Goal: Task Accomplishment & Management: Use online tool/utility

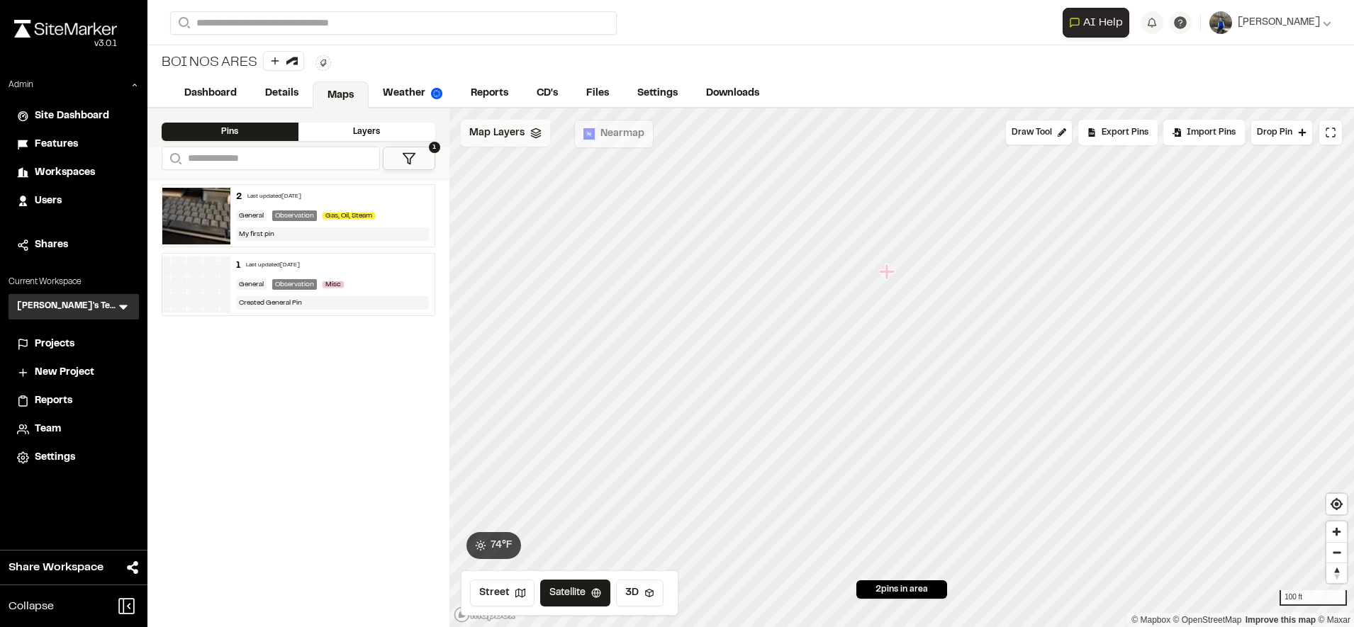
click at [513, 142] on div "Map Layers" at bounding box center [505, 133] width 89 height 27
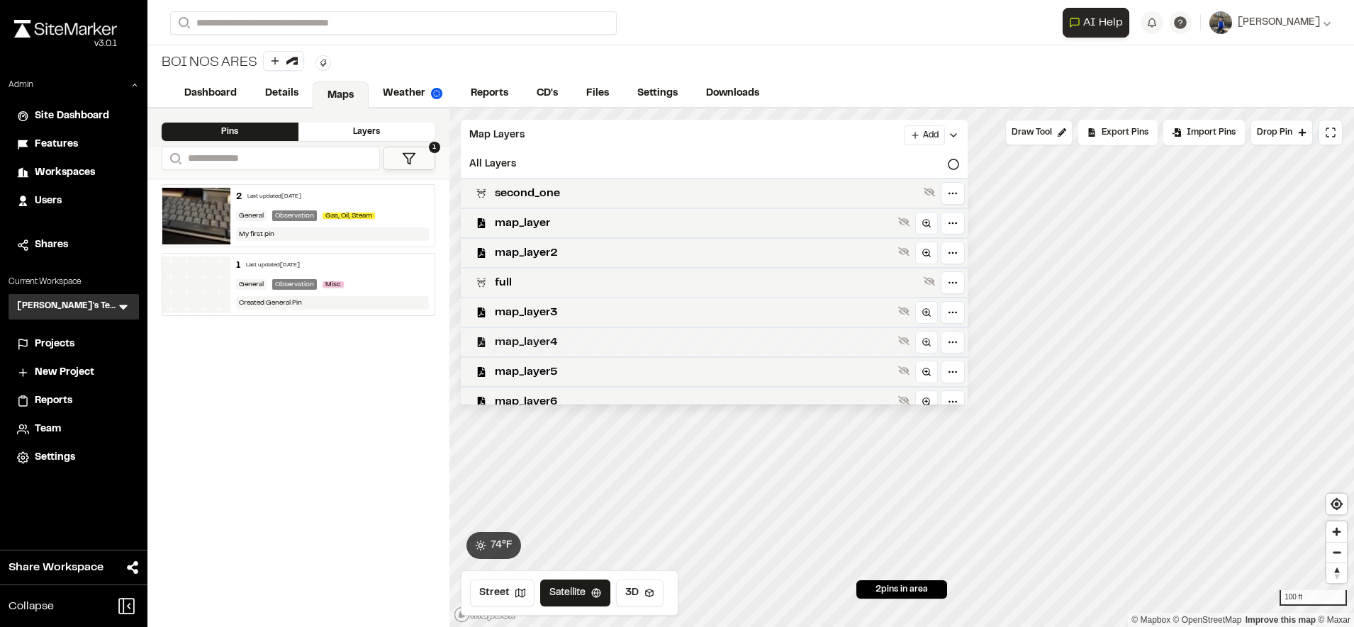
click at [594, 345] on span "map_layer4" at bounding box center [694, 342] width 398 height 17
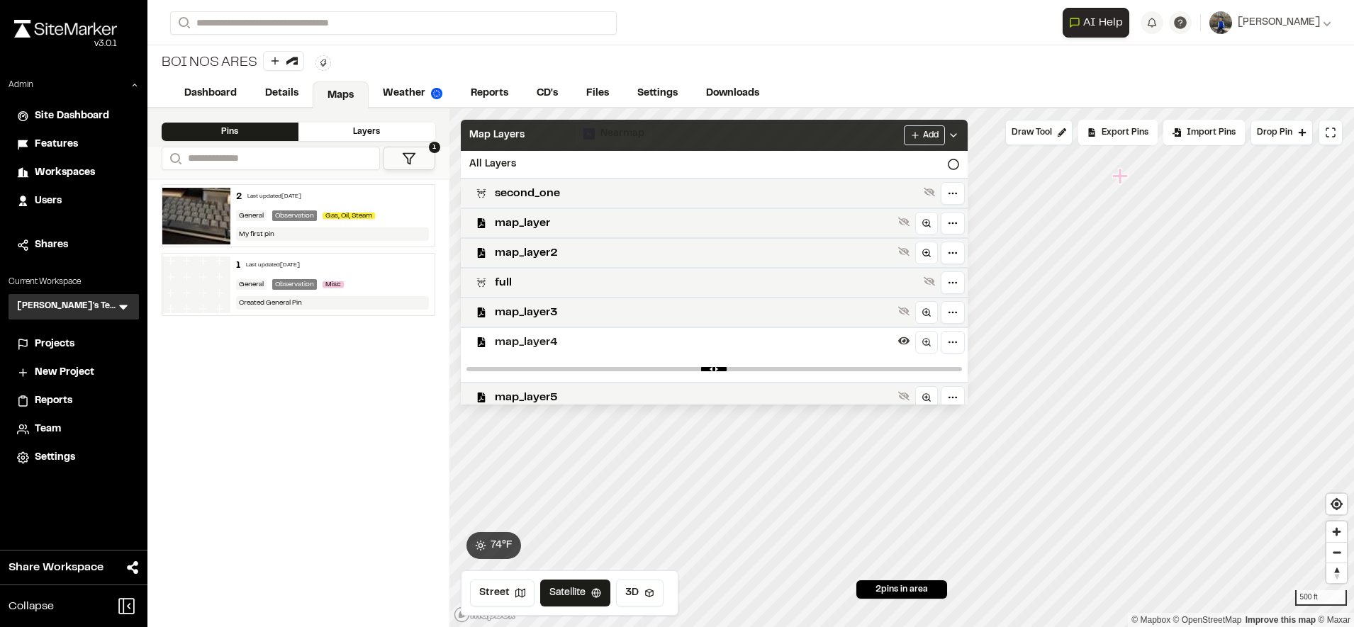
click at [833, 141] on div "Map Layers Add" at bounding box center [714, 135] width 507 height 31
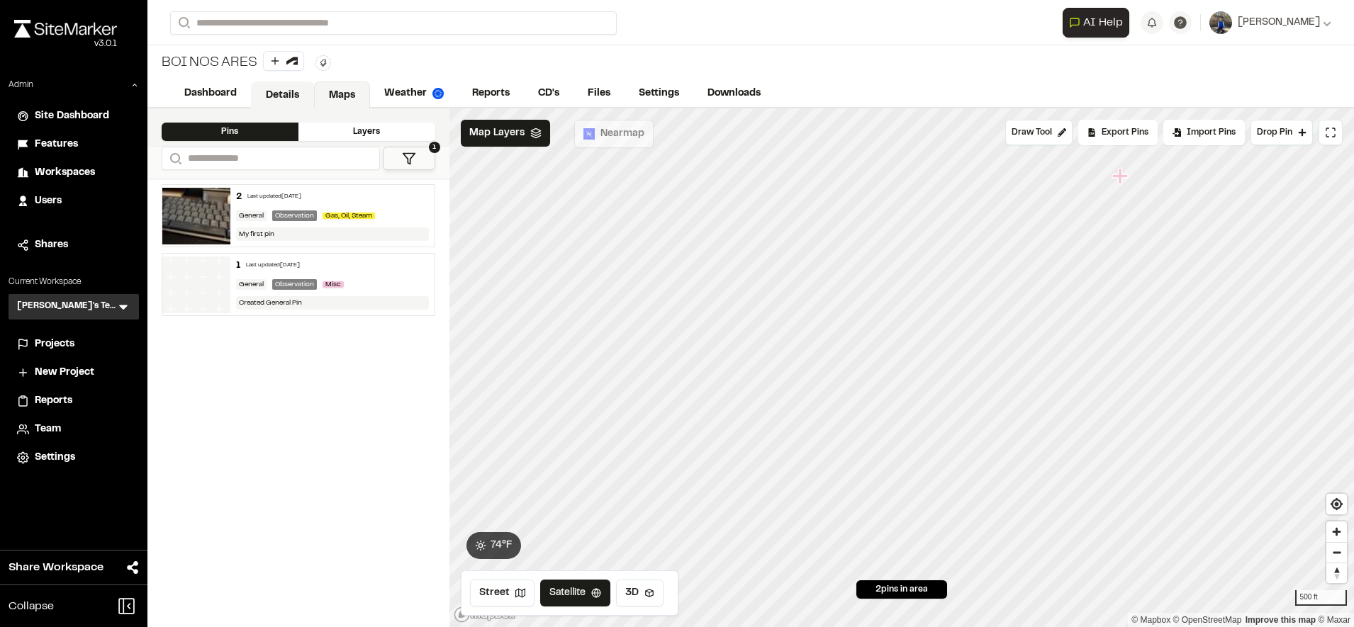
click at [297, 101] on link "Details" at bounding box center [282, 95] width 63 height 27
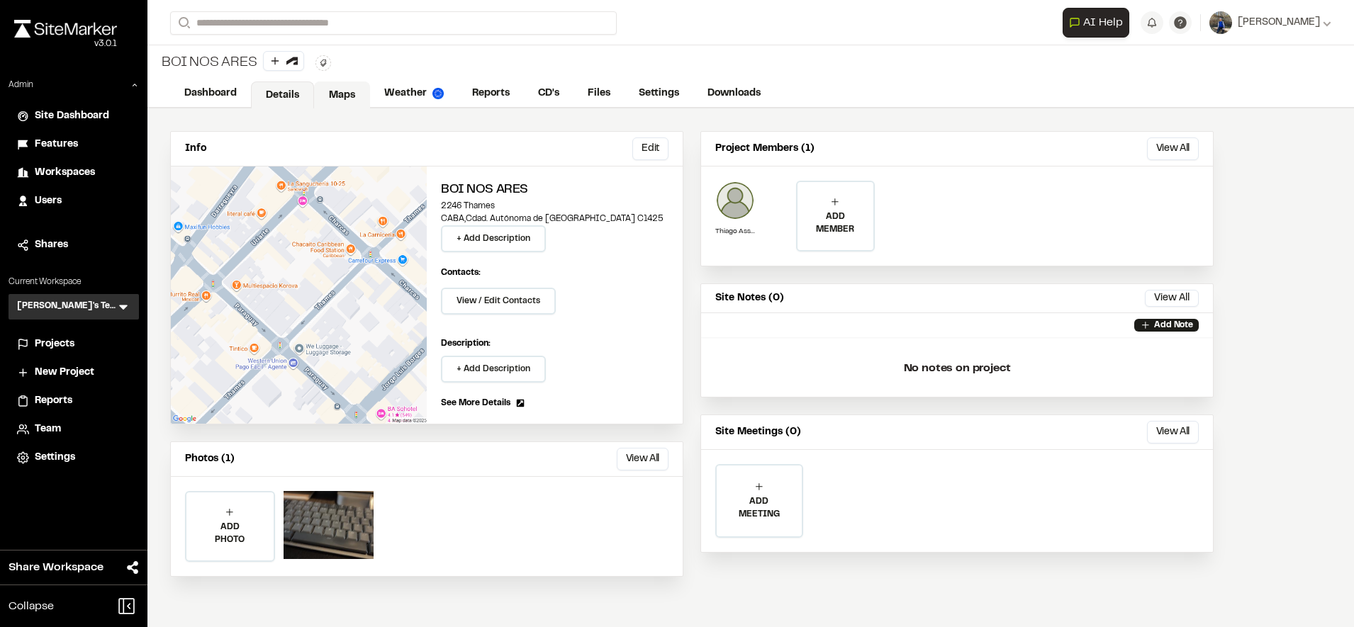
click at [353, 91] on link "Maps" at bounding box center [342, 95] width 56 height 27
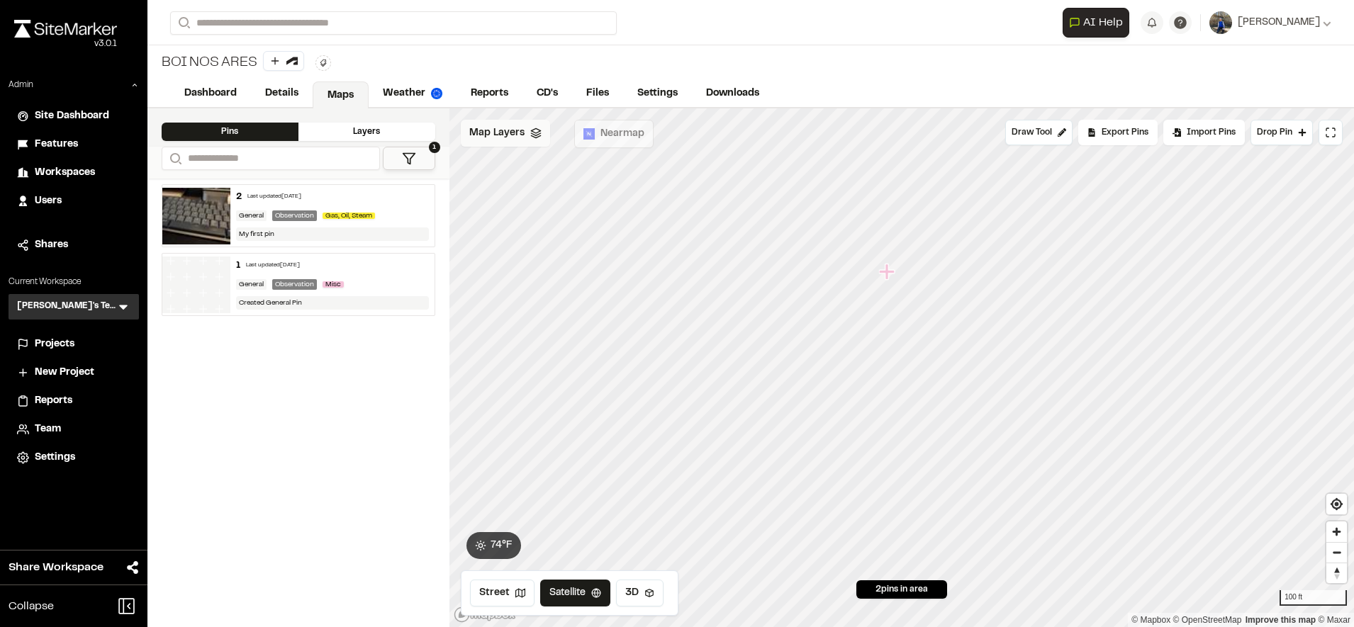
click at [527, 142] on div "Map Layers" at bounding box center [505, 133] width 89 height 27
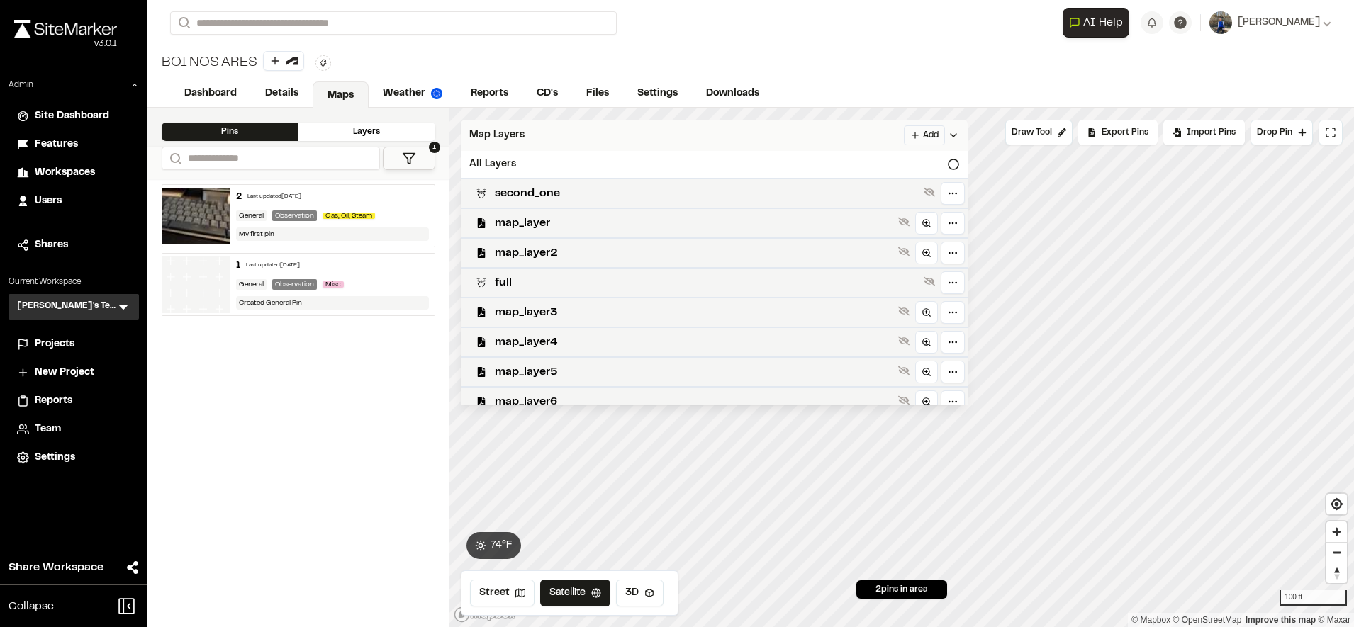
click at [948, 129] on html "Close sidebar v 3.0.1 Admin Site Dashboard Features Workspaces Users Shares Cur…" at bounding box center [677, 313] width 1354 height 627
click at [904, 166] on link "Add Layer" at bounding box center [910, 164] width 106 height 24
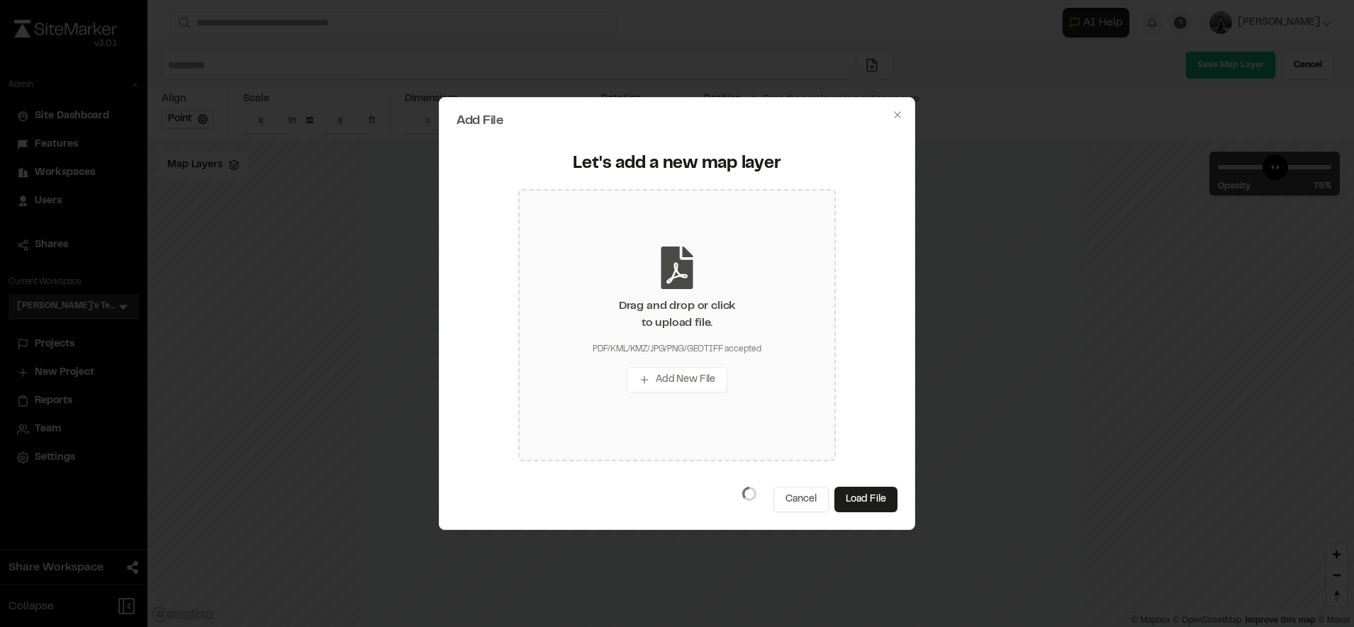
click at [760, 348] on div "PDF/KML/KMZ/JPG/PNG/GEOTIFF accepted" at bounding box center [676, 349] width 169 height 13
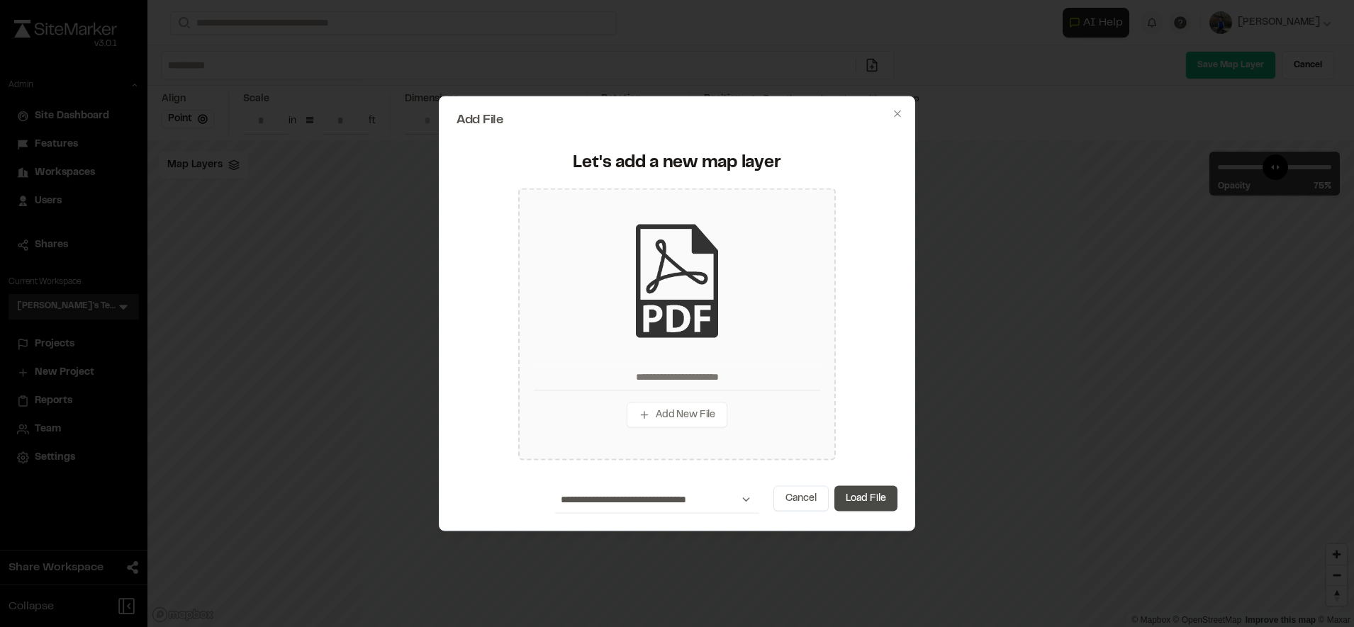
click at [865, 502] on button "Load File" at bounding box center [865, 499] width 63 height 26
type input "**********"
type input "****"
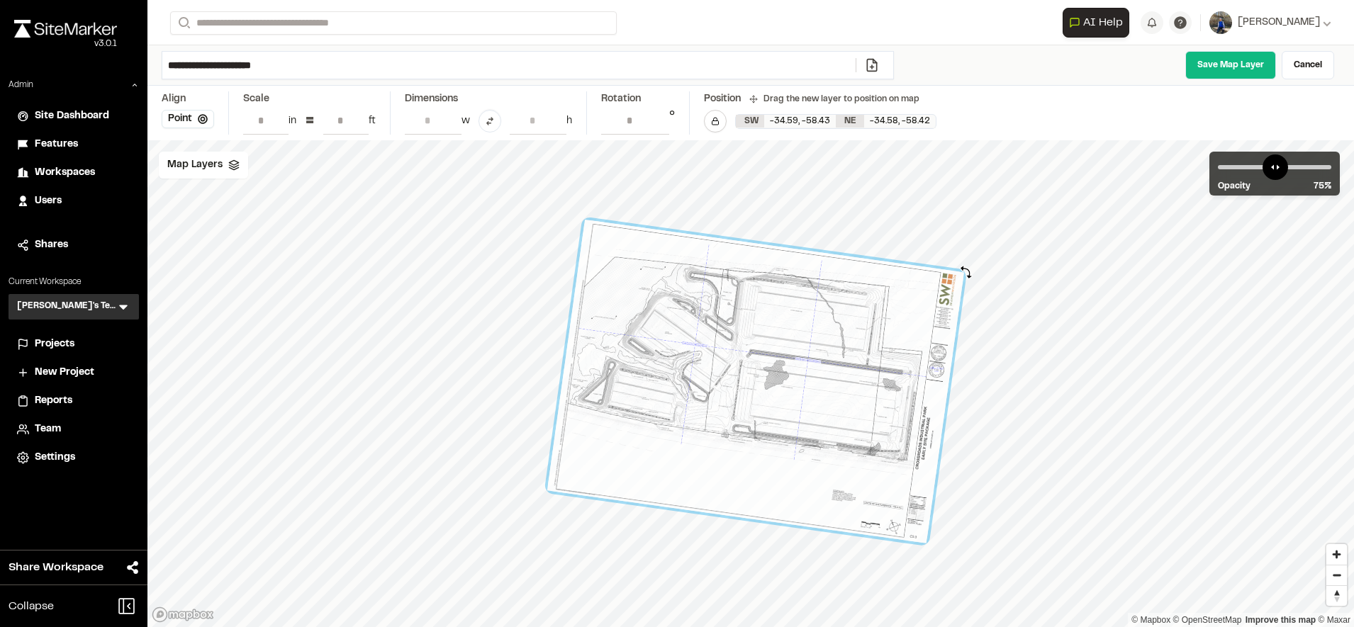
type input "**********"
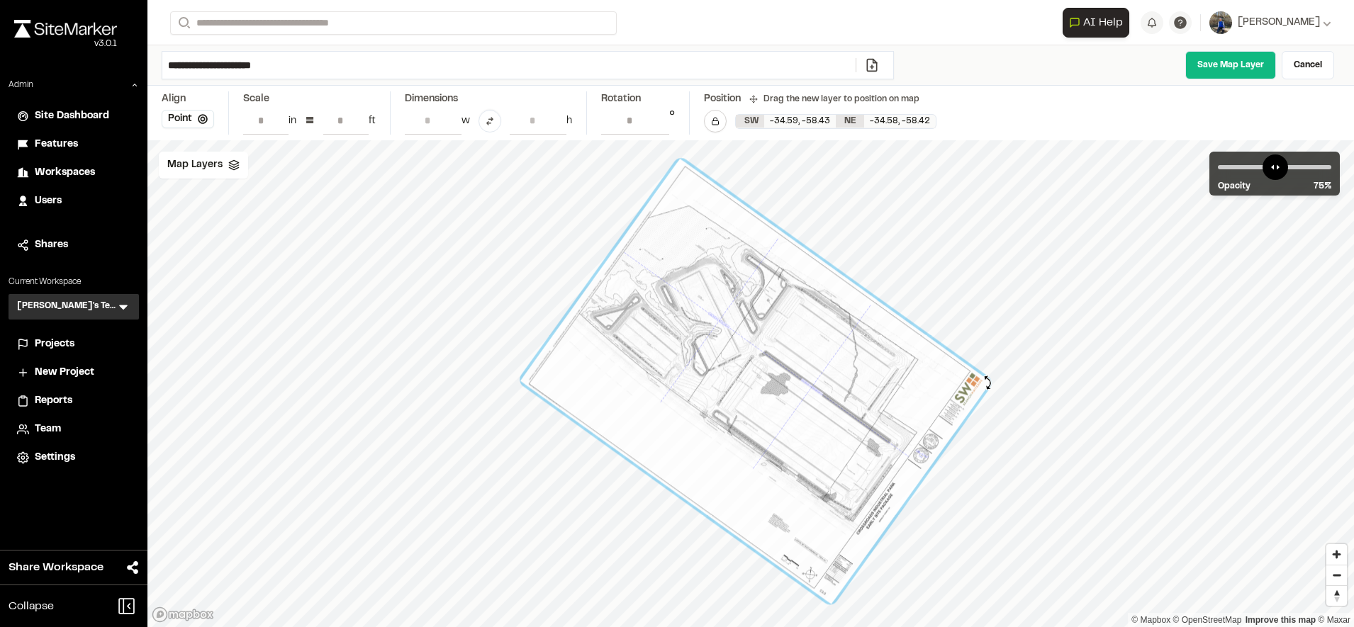
drag, startPoint x: 950, startPoint y: 243, endPoint x: 987, endPoint y: 383, distance: 144.4
click at [987, 383] on div at bounding box center [755, 382] width 471 height 446
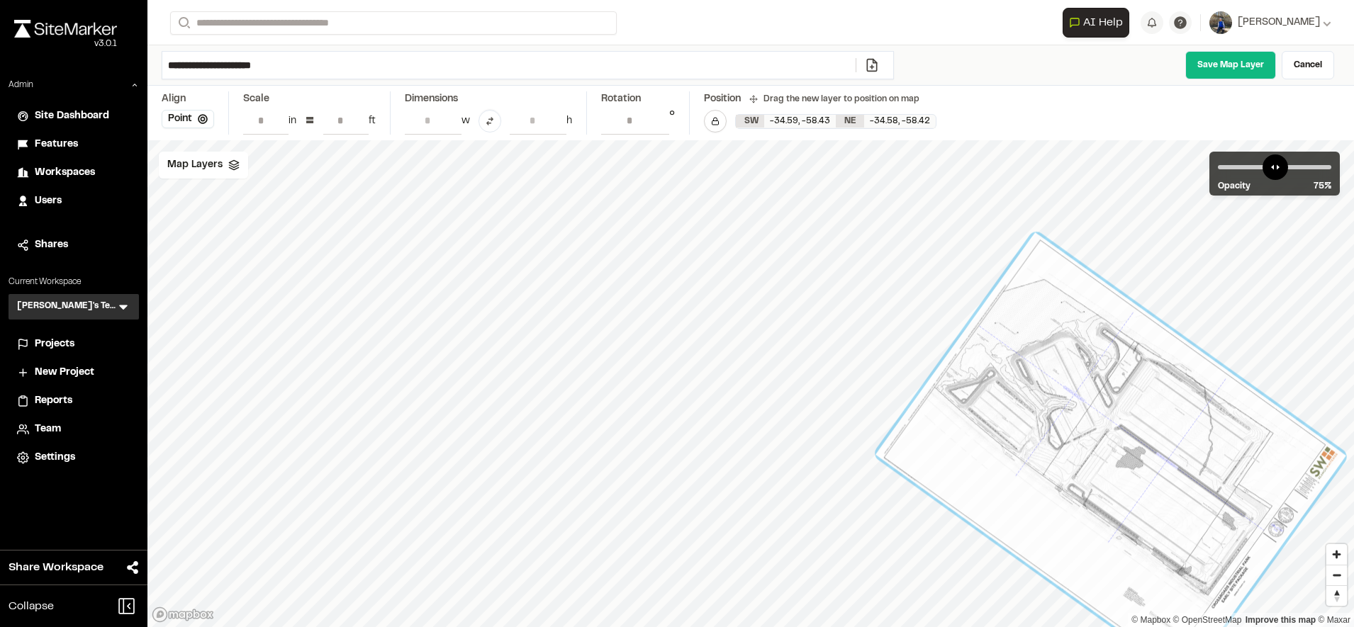
drag, startPoint x: 860, startPoint y: 388, endPoint x: 1210, endPoint y: 451, distance: 355.9
click at [1210, 451] on div at bounding box center [1110, 455] width 471 height 446
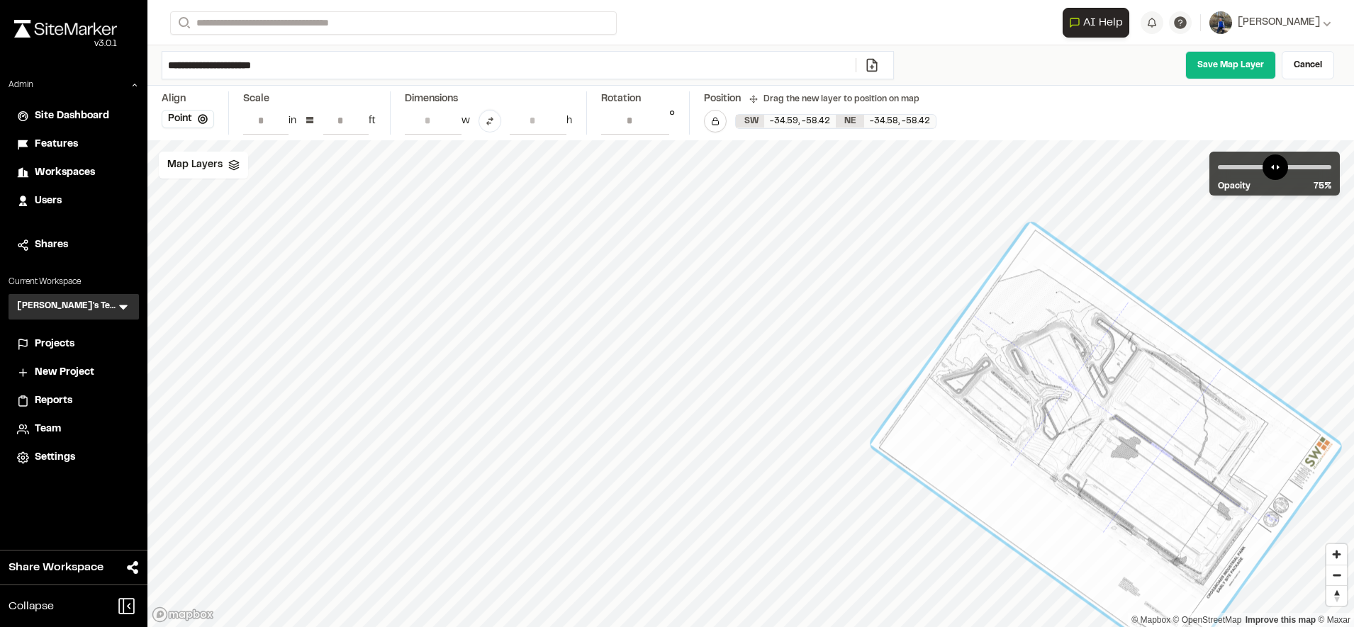
click at [349, 120] on input "**" at bounding box center [345, 120] width 45 height 27
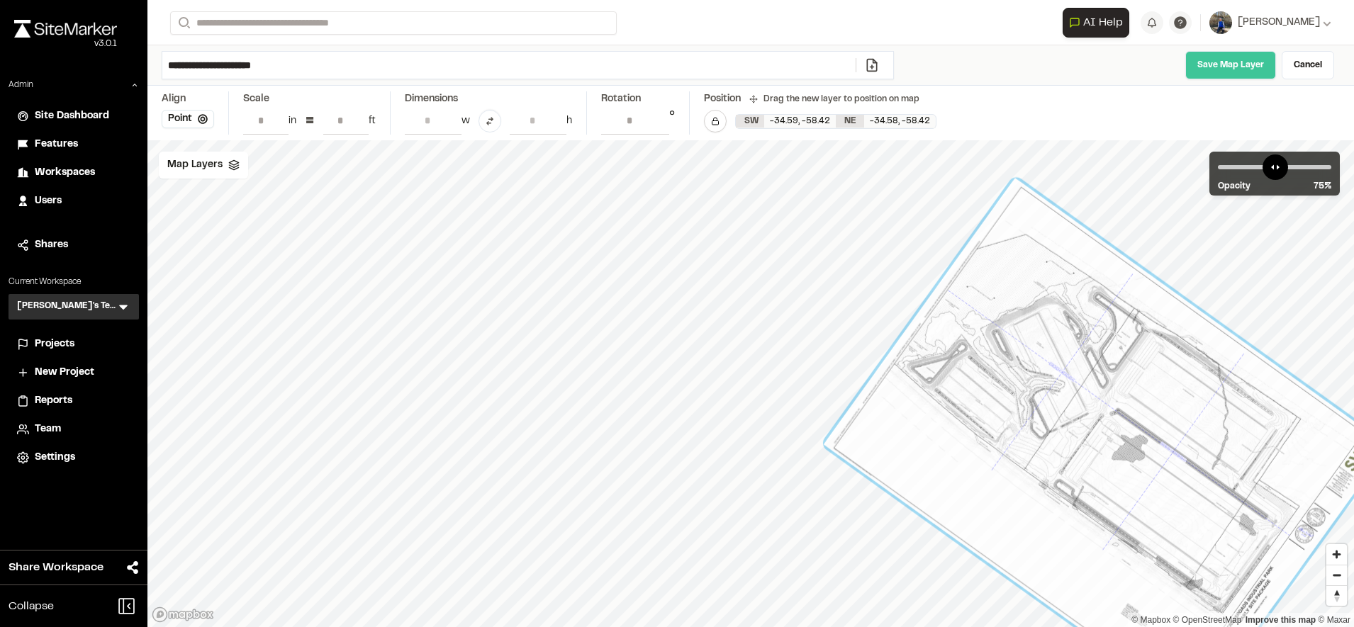
type input "**"
click at [1245, 64] on link "Save Map Layer" at bounding box center [1230, 65] width 91 height 28
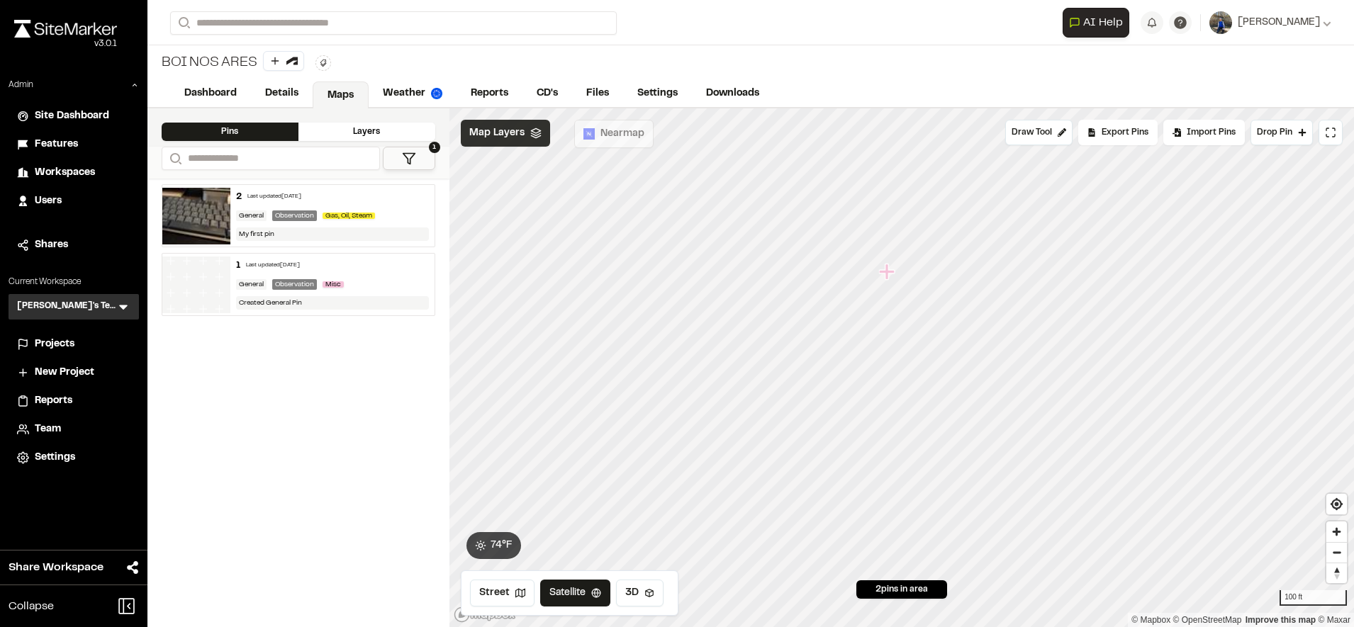
click at [513, 144] on div "Map Layers" at bounding box center [505, 133] width 89 height 27
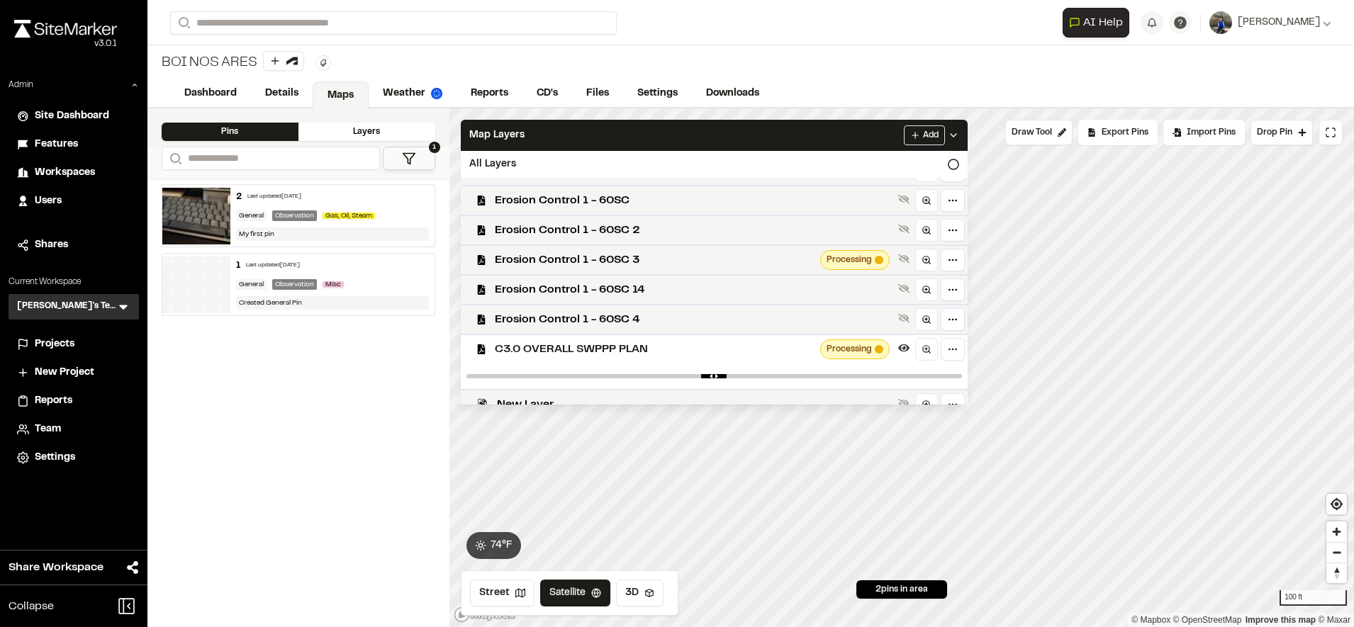
scroll to position [442, 0]
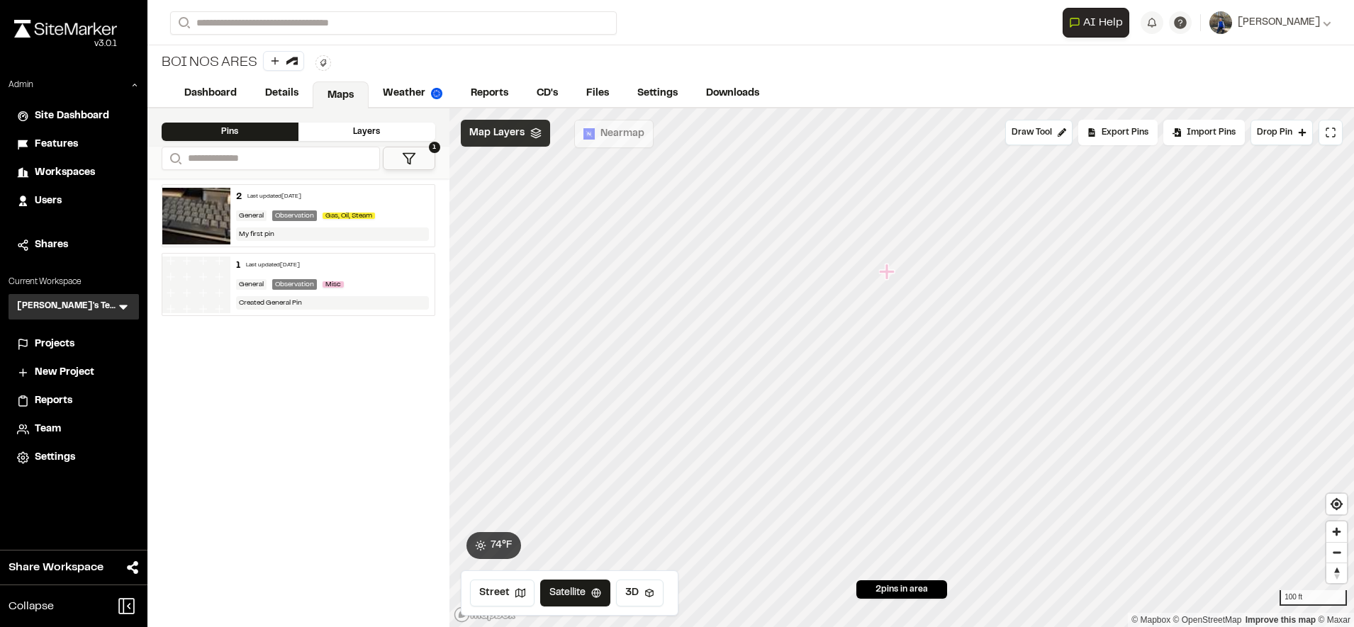
click at [507, 139] on span "Map Layers" at bounding box center [496, 133] width 55 height 16
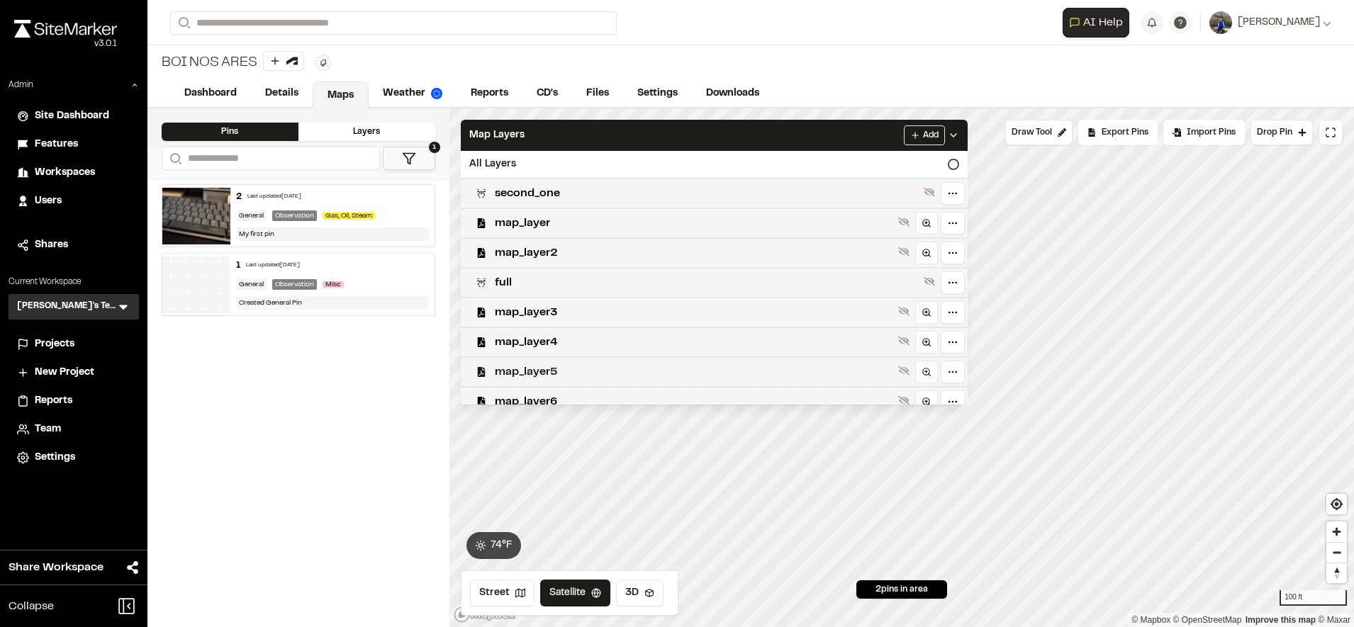
scroll to position [483, 0]
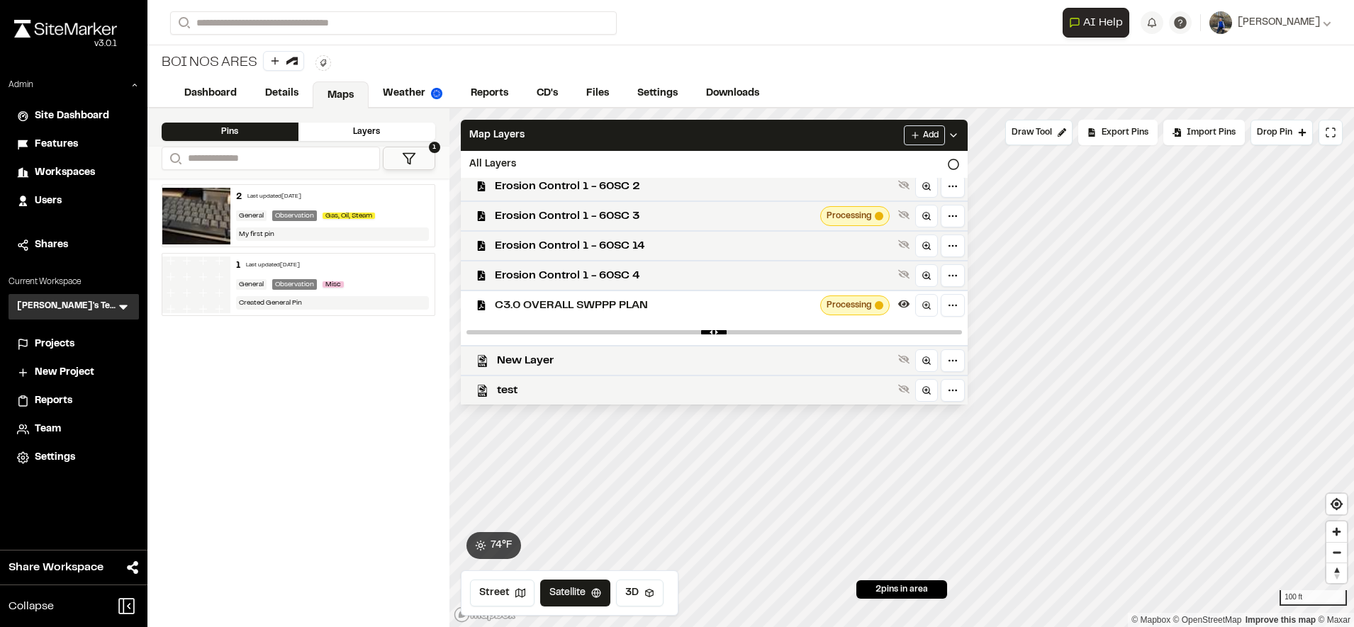
click at [717, 308] on span "C3.0 OVERALL SWPPP PLAN" at bounding box center [655, 305] width 320 height 17
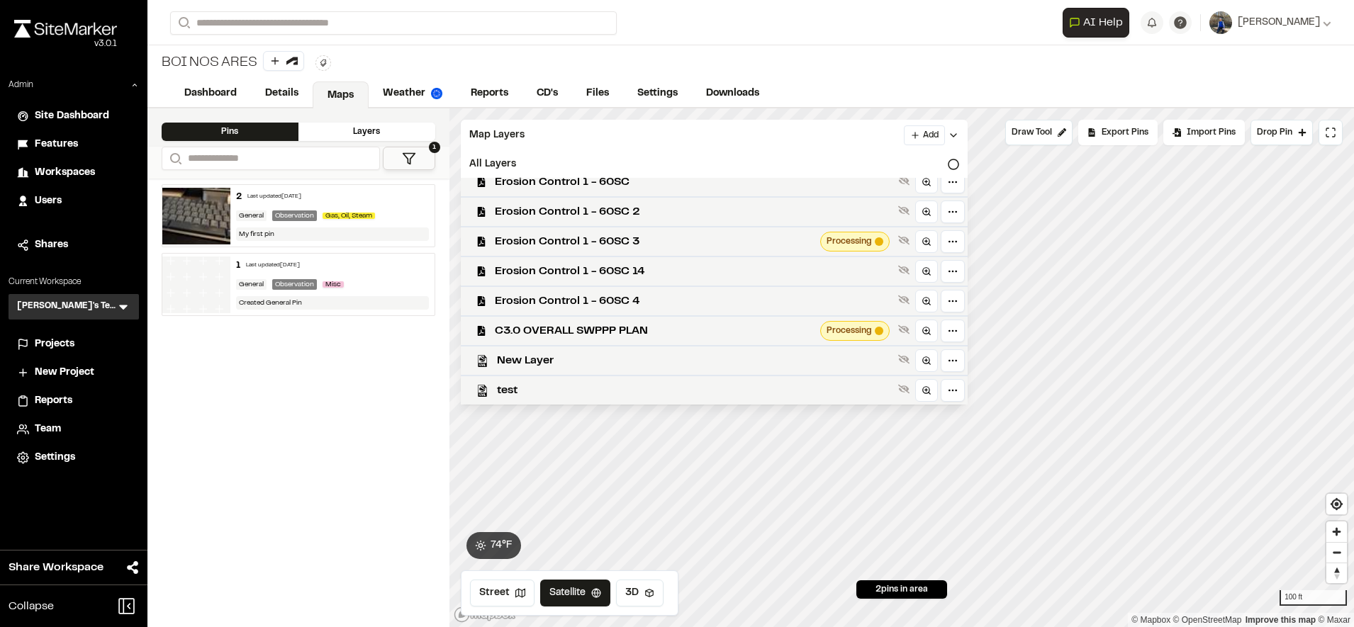
scroll to position [458, 0]
click at [905, 50] on div "BOI NOS ARES Type Enter or comma to add tag." at bounding box center [750, 62] width 1206 height 35
